Goal: Browse casually: Explore the website without a specific task or goal

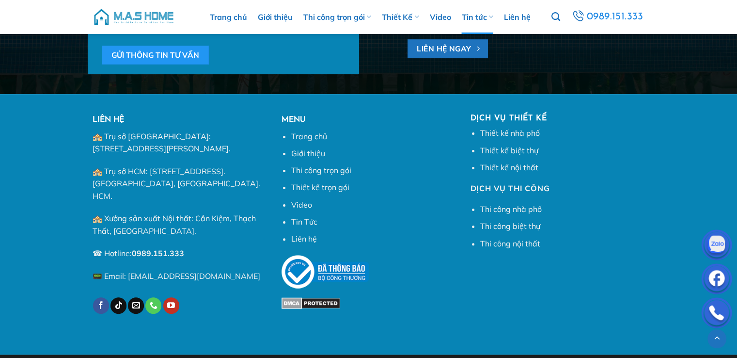
scroll to position [11288, 0]
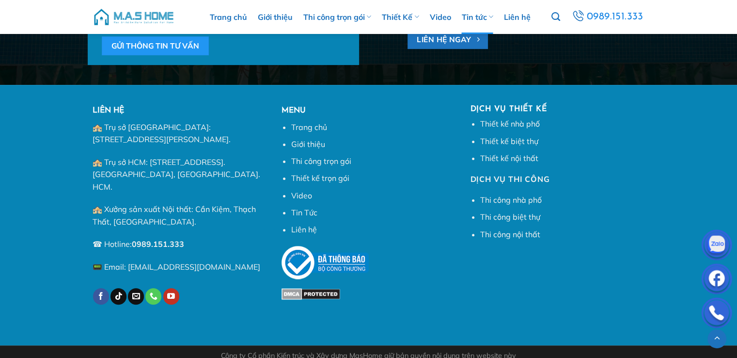
click at [132, 19] on img at bounding box center [134, 16] width 82 height 29
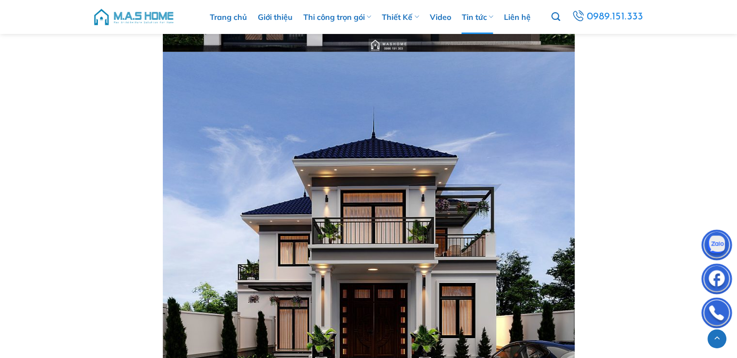
scroll to position [6921, 0]
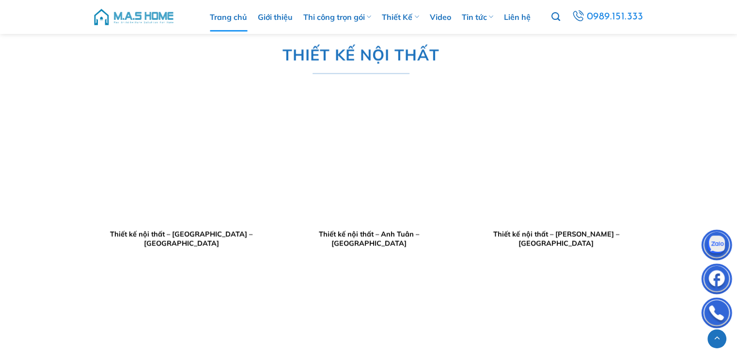
scroll to position [2210, 0]
